Goal: Task Accomplishment & Management: Manage account settings

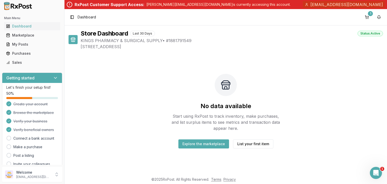
scroll to position [25, 0]
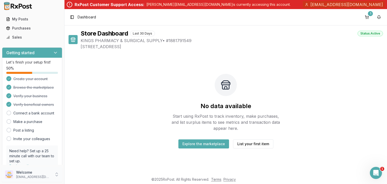
click at [30, 175] on p "[EMAIL_ADDRESS][DOMAIN_NAME]" at bounding box center [33, 177] width 35 height 4
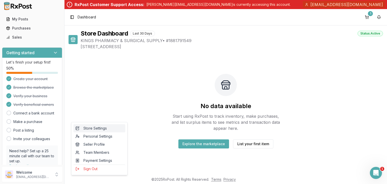
click at [97, 129] on span "Store Settings" at bounding box center [99, 128] width 48 height 5
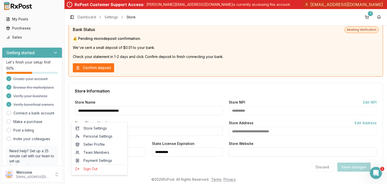
scroll to position [101, 0]
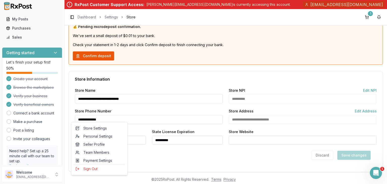
click at [98, 60] on button "Confirm deposit" at bounding box center [93, 55] width 41 height 9
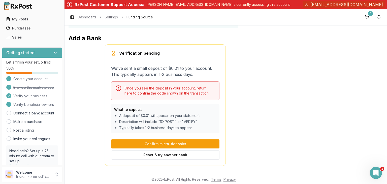
scroll to position [48, 0]
click at [184, 150] on button "Reset & try another bank" at bounding box center [165, 154] width 108 height 9
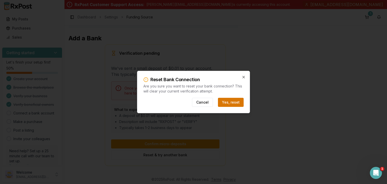
click at [238, 105] on button "Yes, reset" at bounding box center [231, 102] width 26 height 9
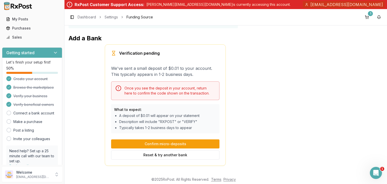
scroll to position [0, 0]
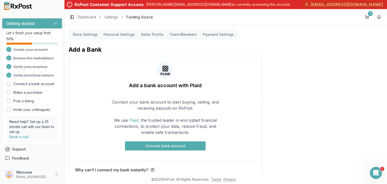
scroll to position [83, 0]
click at [47, 175] on p "info@kingsltcrx.com" at bounding box center [33, 177] width 35 height 4
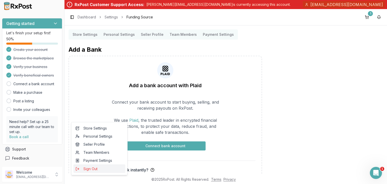
click at [93, 171] on span "Sign Out" at bounding box center [99, 168] width 48 height 5
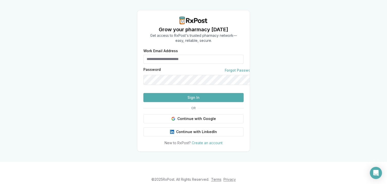
click at [182, 58] on input "Work Email Address" at bounding box center [193, 59] width 100 height 9
type input "**********"
click at [197, 102] on button "Sign In" at bounding box center [193, 97] width 100 height 9
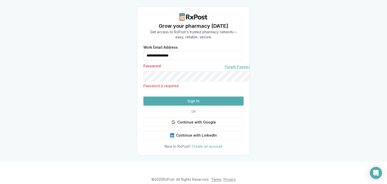
click at [225, 69] on link "Forgot Password?" at bounding box center [240, 66] width 31 height 5
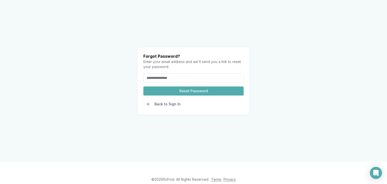
click at [182, 73] on input "email" at bounding box center [193, 77] width 100 height 9
type input "**********"
click at [192, 86] on button "Reset Password" at bounding box center [193, 90] width 100 height 9
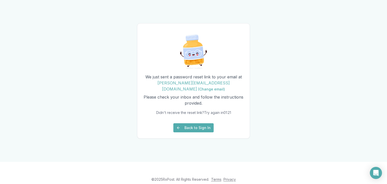
click at [206, 132] on button "Back to Sign In" at bounding box center [193, 127] width 40 height 9
